Goal: Information Seeking & Learning: Learn about a topic

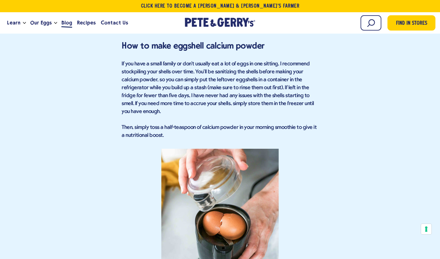
click at [68, 24] on span "Blog" at bounding box center [66, 23] width 11 height 8
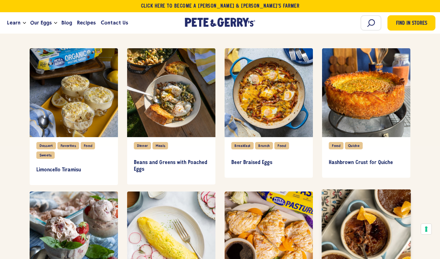
scroll to position [414, 0]
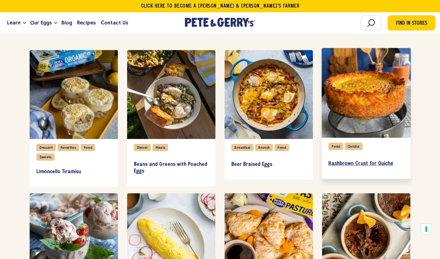
click at [359, 162] on h3 "Hashbrown Crust for Quiche" at bounding box center [365, 163] width 75 height 7
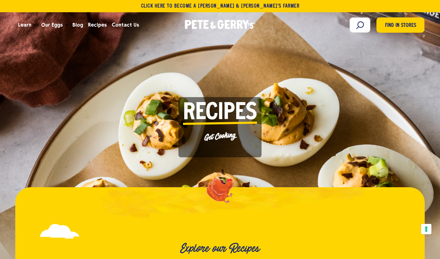
scroll to position [8, 0]
